Goal: Navigation & Orientation: Find specific page/section

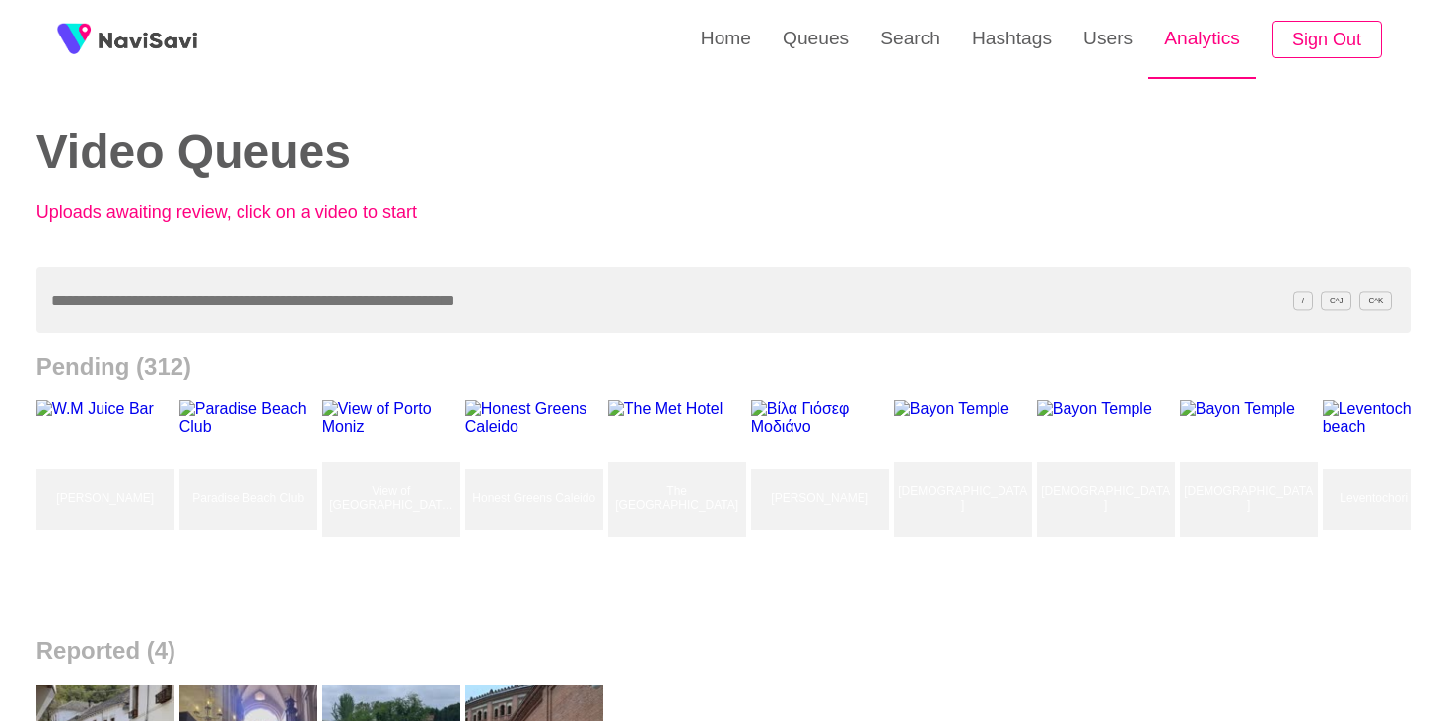
click at [1172, 60] on link "Analytics" at bounding box center [1202, 38] width 107 height 77
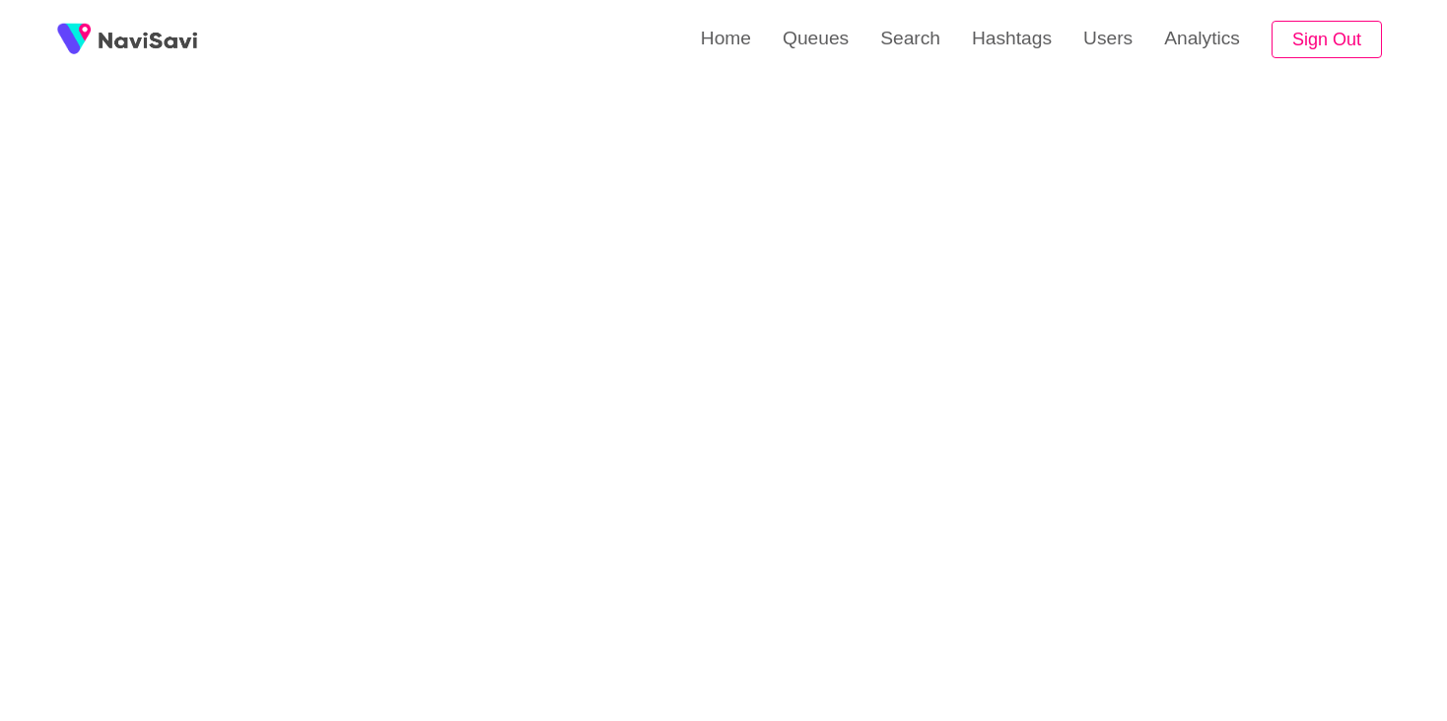
scroll to position [3292, 0]
click at [872, 48] on link "Search" at bounding box center [911, 38] width 92 height 77
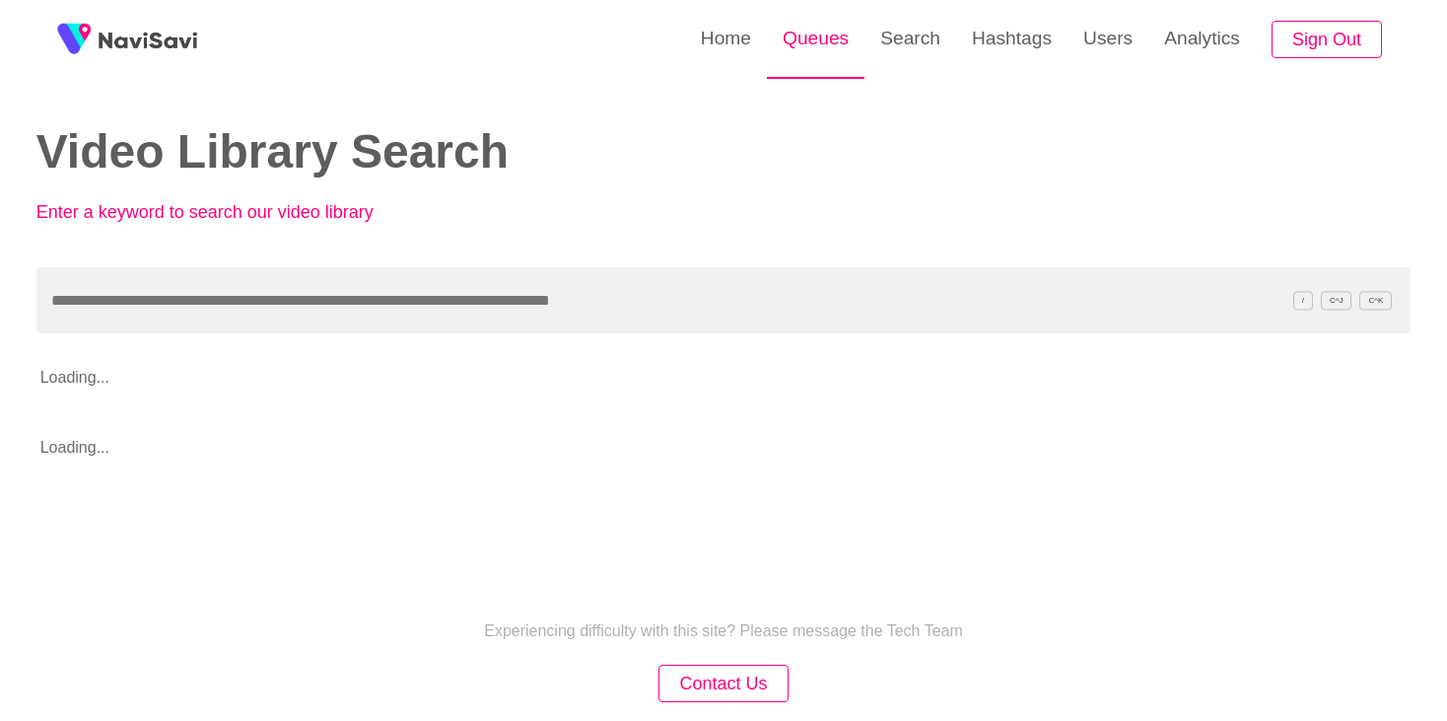
click at [828, 37] on link "Queues" at bounding box center [816, 38] width 98 height 77
